Goal: Task Accomplishment & Management: Complete application form

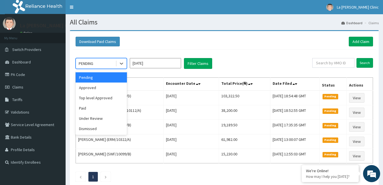
click at [101, 62] on div "PENDING" at bounding box center [96, 63] width 40 height 9
click at [107, 91] on div "Approved" at bounding box center [101, 88] width 51 height 10
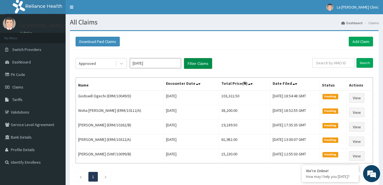
click at [206, 60] on button "Filter Claims" at bounding box center [198, 63] width 28 height 11
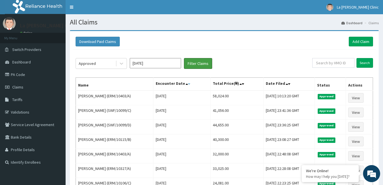
scroll to position [19, 0]
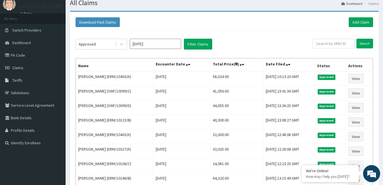
drag, startPoint x: 104, startPoint y: 48, endPoint x: 105, endPoint y: 50, distance: 3.1
click at [105, 49] on div "Approved" at bounding box center [96, 44] width 40 height 9
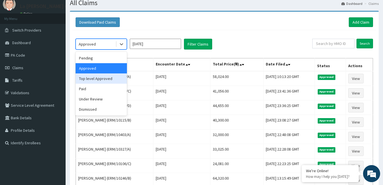
click at [113, 78] on div "Top level Approved" at bounding box center [101, 79] width 51 height 10
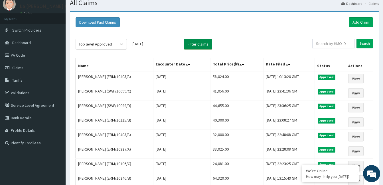
click at [189, 42] on button "Filter Claims" at bounding box center [198, 44] width 28 height 11
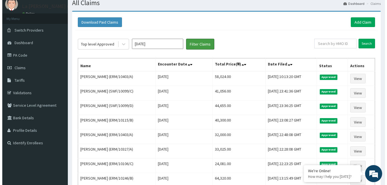
scroll to position [0, 0]
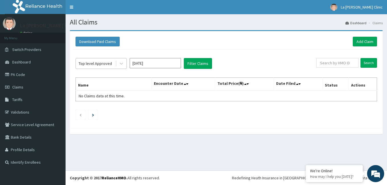
click at [112, 61] on div "Top level Approved" at bounding box center [96, 63] width 40 height 9
click at [27, 70] on link "PA Code" at bounding box center [33, 74] width 66 height 13
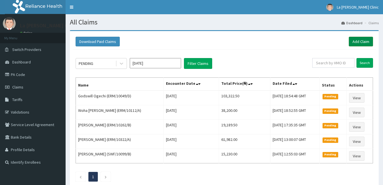
click at [359, 39] on link "Add Claim" at bounding box center [361, 42] width 24 height 10
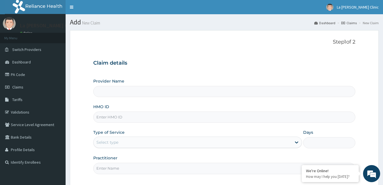
click at [118, 125] on div "Provider Name HMO ID Type of Service Select type Days Practitioner" at bounding box center [224, 126] width 262 height 96
click at [121, 119] on input "HMO ID" at bounding box center [224, 117] width 262 height 11
type input "ERM"
type input "La [PERSON_NAME] Clinic"
type input "ERM/10170/C"
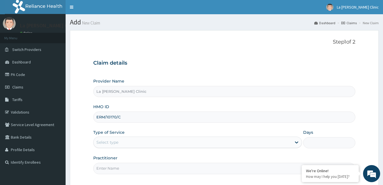
click at [232, 141] on div "Select type" at bounding box center [192, 142] width 198 height 9
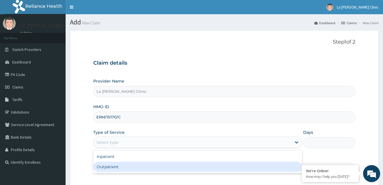
click at [208, 169] on div "Outpatient" at bounding box center [197, 167] width 209 height 10
type input "1"
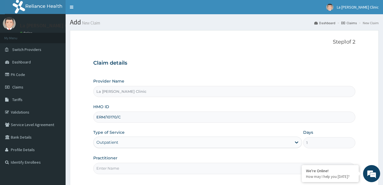
click at [178, 169] on input "Practitioner" at bounding box center [224, 168] width 262 height 11
drag, startPoint x: 292, startPoint y: 143, endPoint x: 284, endPoint y: 140, distance: 8.4
click at [292, 143] on div at bounding box center [296, 142] width 10 height 10
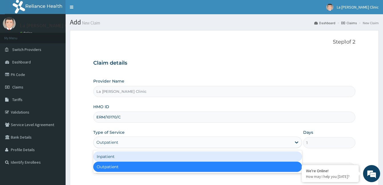
click at [219, 151] on div "Inpatient Outpatient" at bounding box center [197, 162] width 209 height 23
click at [198, 160] on div "Inpatient" at bounding box center [197, 157] width 209 height 10
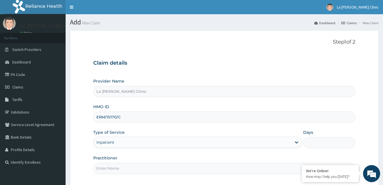
click at [322, 145] on input "Days" at bounding box center [329, 142] width 52 height 11
type input "2"
click at [222, 170] on input "Practitioner" at bounding box center [224, 168] width 262 height 11
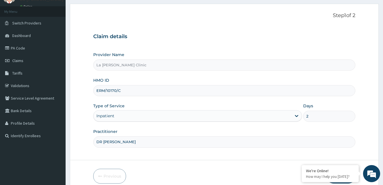
scroll to position [53, 0]
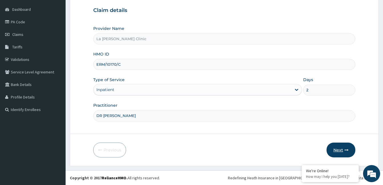
type input "DR AMAEFULE STANLEY"
click at [340, 147] on button "Next" at bounding box center [340, 150] width 29 height 15
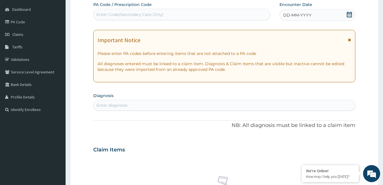
click at [173, 16] on div "Enter Code(Secondary Care Only)" at bounding box center [181, 14] width 176 height 9
paste input "PA/CD3383"
type input "PA/CD3383"
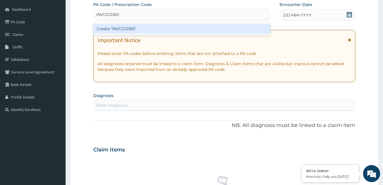
click at [168, 24] on div "Create "PA/CD3383"" at bounding box center [181, 29] width 177 height 10
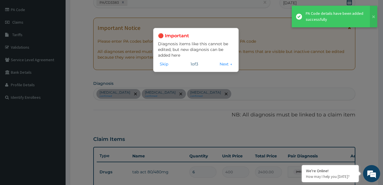
scroll to position [464, 0]
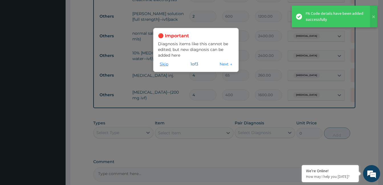
click at [166, 66] on button "Skip" at bounding box center [164, 64] width 12 height 6
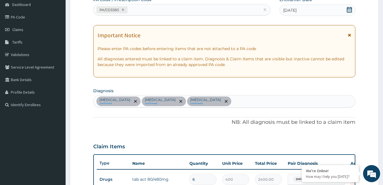
scroll to position [0, 0]
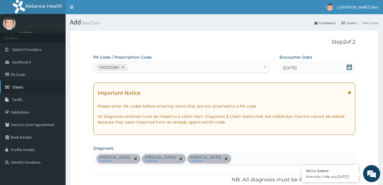
click at [37, 86] on link "Claims" at bounding box center [33, 87] width 66 height 13
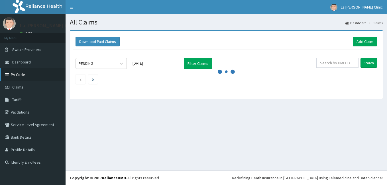
click at [28, 75] on link "PA Code" at bounding box center [33, 74] width 66 height 13
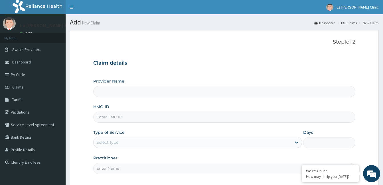
type input "La [PERSON_NAME] Clinic"
click at [265, 116] on input "HMO ID" at bounding box center [224, 117] width 262 height 11
type input "ERM/10170/C"
click at [225, 140] on div "Select type" at bounding box center [192, 142] width 198 height 9
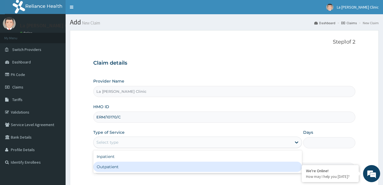
click at [207, 166] on div "Outpatient" at bounding box center [197, 167] width 209 height 10
type input "1"
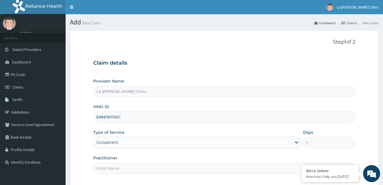
click at [237, 142] on div "Outpatient" at bounding box center [192, 142] width 198 height 9
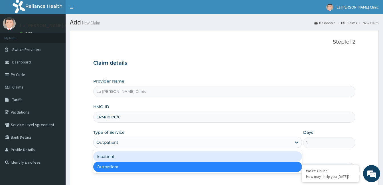
click at [225, 155] on div "Inpatient" at bounding box center [197, 157] width 209 height 10
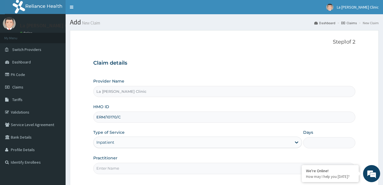
click at [323, 142] on input "Days" at bounding box center [329, 142] width 52 height 11
type input "2"
click at [147, 170] on input "Practitioner" at bounding box center [224, 168] width 262 height 11
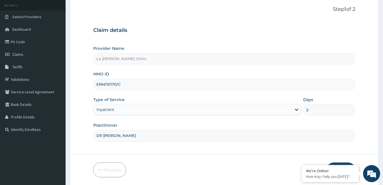
scroll to position [36, 0]
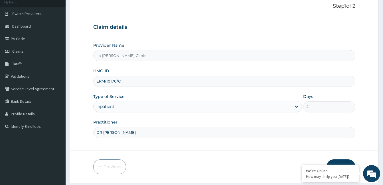
type input "DR AMAEFULE STANLEY"
click at [348, 163] on button "Next" at bounding box center [340, 167] width 29 height 15
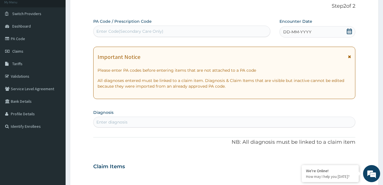
click at [178, 34] on div "Enter Code(Secondary Care Only)" at bounding box center [181, 31] width 176 height 9
paste input "PA/CD3383"
type input "PA/CD3383"
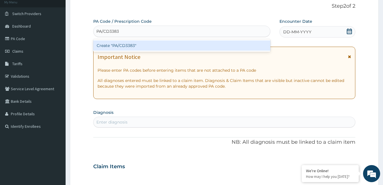
click at [177, 47] on div "Create "PA/CD3383"" at bounding box center [181, 45] width 177 height 10
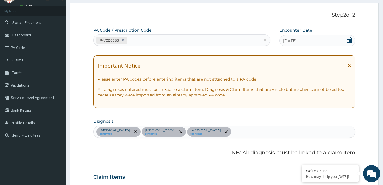
scroll to position [0, 0]
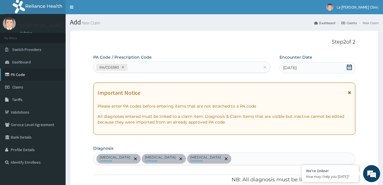
click at [28, 71] on link "PA Code" at bounding box center [33, 74] width 66 height 13
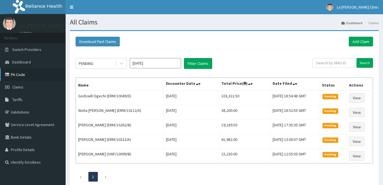
click at [32, 76] on link "PA Code" at bounding box center [33, 74] width 66 height 13
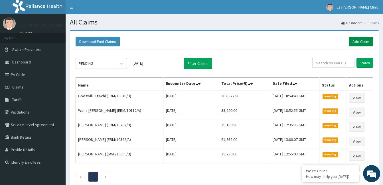
click at [363, 44] on link "Add Claim" at bounding box center [361, 42] width 24 height 10
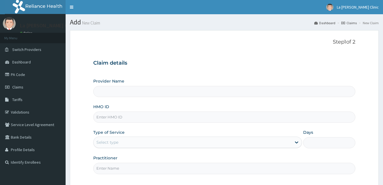
click at [151, 118] on input "HMO ID" at bounding box center [224, 117] width 262 height 11
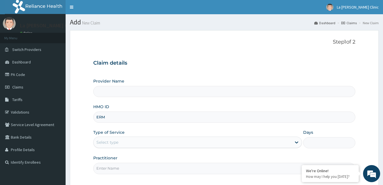
type input "ERM/"
type input "La [PERSON_NAME] Clinic"
type input "ERM/10170/C"
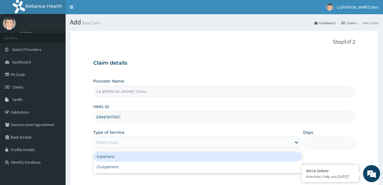
click at [237, 145] on div "Select type" at bounding box center [192, 142] width 198 height 9
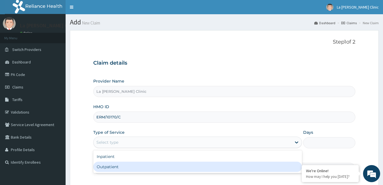
click at [230, 167] on div "Outpatient" at bounding box center [197, 167] width 209 height 10
type input "1"
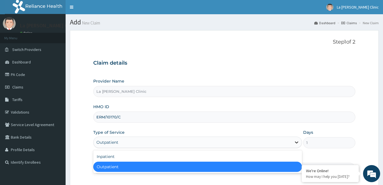
click at [294, 143] on icon at bounding box center [297, 143] width 6 height 6
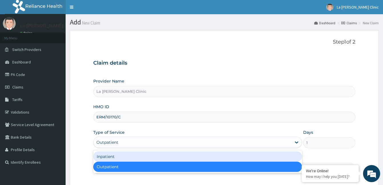
click at [285, 155] on div "Inpatient" at bounding box center [197, 157] width 209 height 10
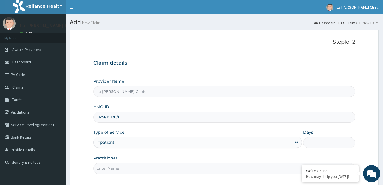
click at [320, 141] on input "Days" at bounding box center [329, 142] width 52 height 11
type input "2"
click at [286, 168] on input "Practitioner" at bounding box center [224, 168] width 262 height 11
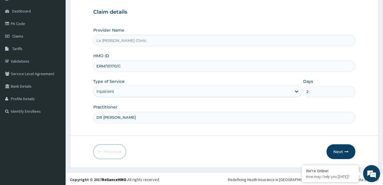
scroll to position [53, 0]
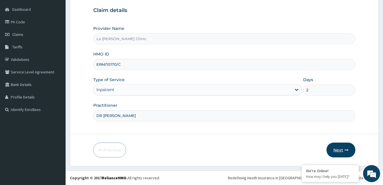
type input "DR [PERSON_NAME]"
click at [349, 151] on button "Next" at bounding box center [340, 150] width 29 height 15
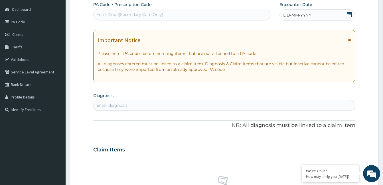
click at [230, 14] on div "Enter Code(Secondary Care Only)" at bounding box center [181, 14] width 176 height 9
paste input "PA/CD3383"
type input "PA/CD3383"
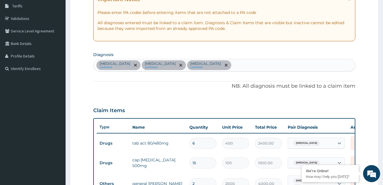
scroll to position [46, 0]
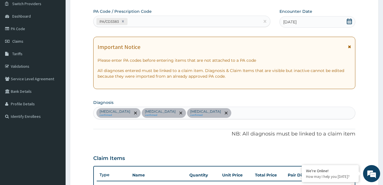
click at [222, 24] on div "PA/CD3383" at bounding box center [176, 21] width 166 height 9
type input "PA/OF9F0A"
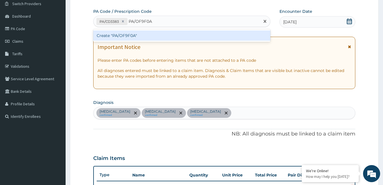
click at [222, 34] on div "Create "PA/OF9F0A"" at bounding box center [181, 36] width 177 height 10
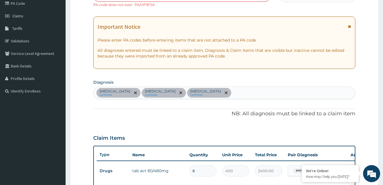
scroll to position [0, 0]
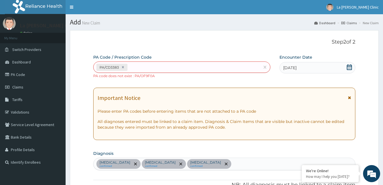
click at [184, 67] on div "PA/CD3383" at bounding box center [176, 67] width 166 height 9
type input "PA/079FOA"
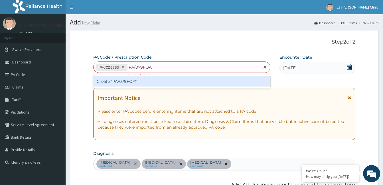
click at [188, 84] on div "Create "PA/079FOA"" at bounding box center [181, 81] width 177 height 10
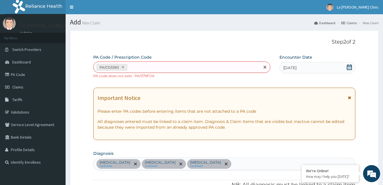
click at [195, 66] on div "PA/CD3383" at bounding box center [176, 67] width 166 height 9
type input "PA/0F9F0A"
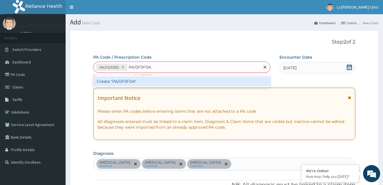
click at [169, 80] on div "Create "PA/0F9F0A"" at bounding box center [181, 81] width 177 height 10
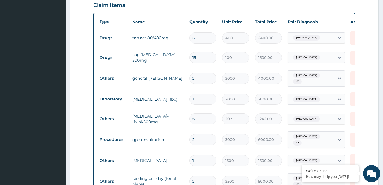
scroll to position [37, 0]
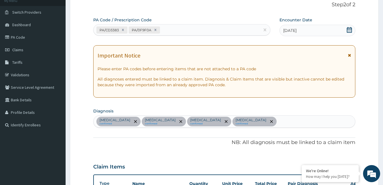
click at [201, 29] on div "PA/CD3383 PA/0F9F0A" at bounding box center [176, 29] width 166 height 9
type input "PA/COB577"
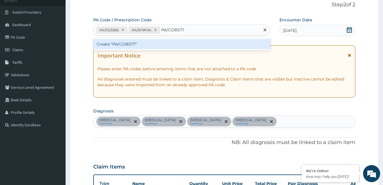
click at [195, 40] on div "Create "PA/COB577"" at bounding box center [181, 44] width 177 height 10
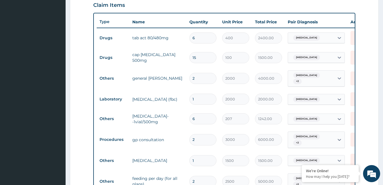
scroll to position [42, 0]
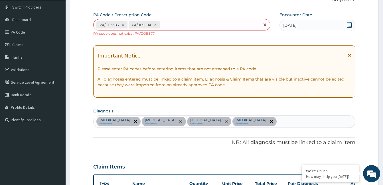
click at [180, 22] on div "PA/CD3383 PA/0F9F0A" at bounding box center [176, 24] width 166 height 9
type input "PA/C0B577"
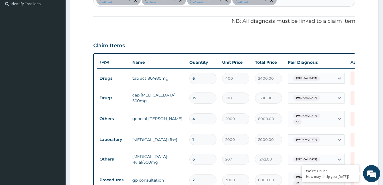
scroll to position [160, 0]
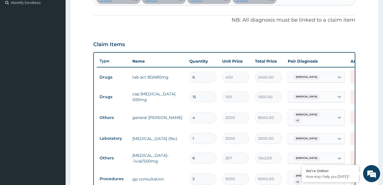
click at [207, 117] on input "4" at bounding box center [202, 117] width 27 height 11
type input "0.00"
type input "2"
type input "4000.00"
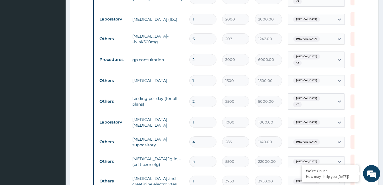
scroll to position [582, 0]
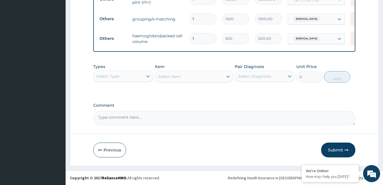
type input "2"
click at [343, 154] on button "Submit" at bounding box center [338, 150] width 34 height 15
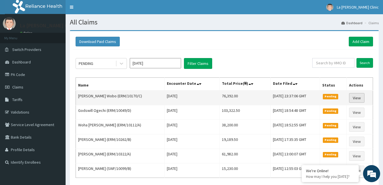
click at [361, 97] on link "View" at bounding box center [356, 98] width 15 height 10
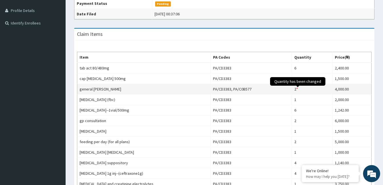
click at [299, 86] on span "Quantity has been changed" at bounding box center [297, 81] width 55 height 9
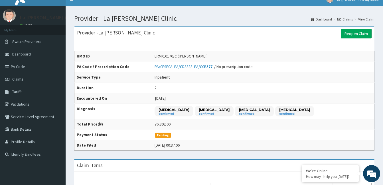
scroll to position [6, 0]
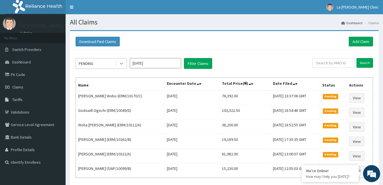
click at [119, 64] on icon at bounding box center [122, 64] width 6 height 6
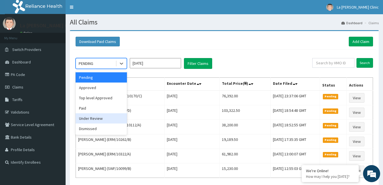
click at [115, 119] on div "Under Review" at bounding box center [101, 118] width 51 height 10
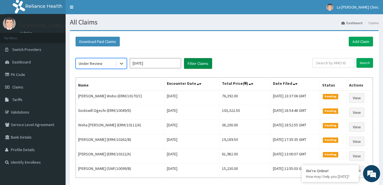
click at [197, 60] on button "Filter Claims" at bounding box center [198, 63] width 28 height 11
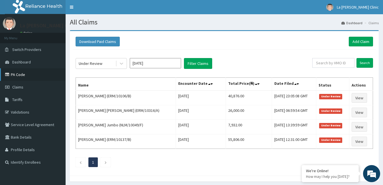
click at [40, 70] on link "PA Code" at bounding box center [33, 74] width 66 height 13
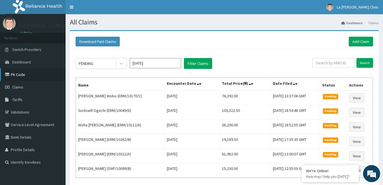
click at [27, 79] on link "PA Code" at bounding box center [33, 74] width 66 height 13
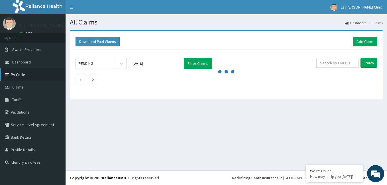
click at [33, 72] on link "PA Code" at bounding box center [33, 74] width 66 height 13
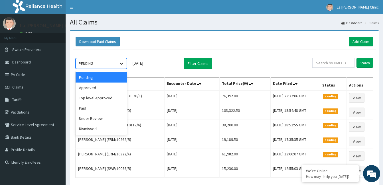
click at [120, 62] on icon at bounding box center [122, 64] width 6 height 6
click at [113, 90] on div "Approved" at bounding box center [101, 88] width 51 height 10
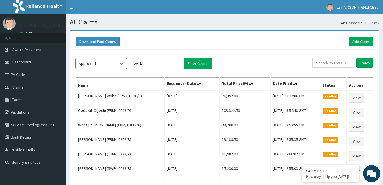
click at [180, 66] on input "[DATE]" at bounding box center [155, 63] width 51 height 10
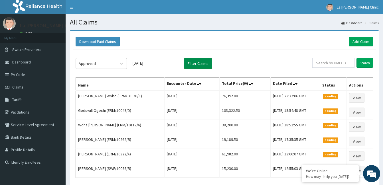
click at [194, 64] on button "Filter Claims" at bounding box center [198, 63] width 28 height 11
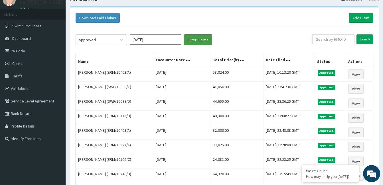
scroll to position [18, 0]
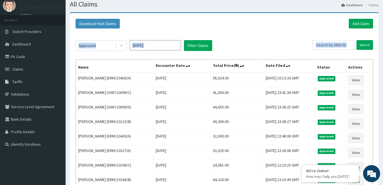
drag, startPoint x: 379, startPoint y: 61, endPoint x: 375, endPoint y: 22, distance: 39.9
click at [375, 22] on div "Download Paid Claims Add Claim × Note you can only download claims within a max…" at bounding box center [224, 134] width 317 height 245
click at [121, 42] on div at bounding box center [121, 45] width 10 height 10
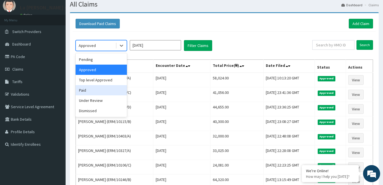
click at [116, 87] on div "Paid" at bounding box center [101, 90] width 51 height 10
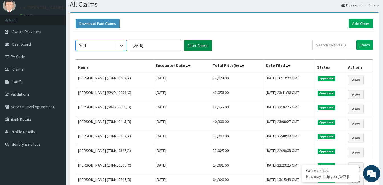
click at [200, 42] on button "Filter Claims" at bounding box center [198, 45] width 28 height 11
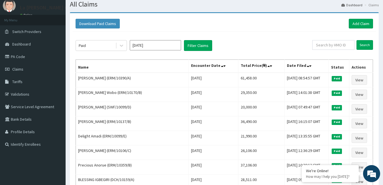
drag, startPoint x: 382, startPoint y: 79, endPoint x: 385, endPoint y: 96, distance: 17.3
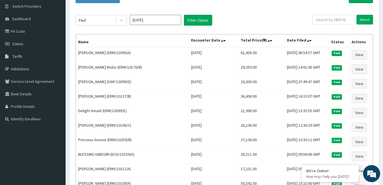
scroll to position [0, 0]
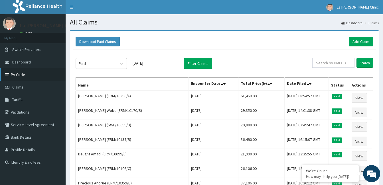
click at [24, 74] on link "PA Code" at bounding box center [33, 74] width 66 height 13
